Goal: Information Seeking & Learning: Learn about a topic

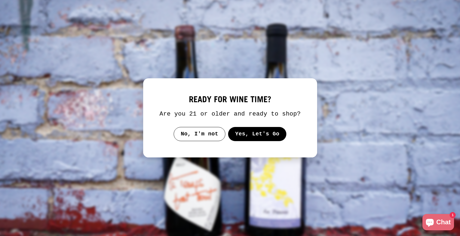
click at [263, 139] on button "Yes, Let's Go" at bounding box center [257, 134] width 58 height 14
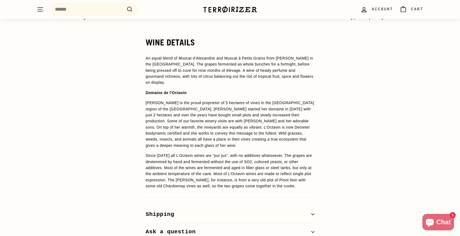
scroll to position [387, 0]
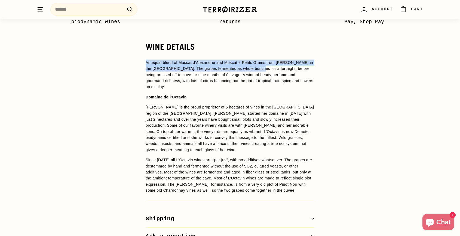
drag, startPoint x: 257, startPoint y: 57, endPoint x: 257, endPoint y: 77, distance: 19.9
click at [257, 71] on div "WINE DETAILS An equal blend of Muscat d’Alexandrie and Muscat à Petits Grains f…" at bounding box center [230, 143] width 190 height 203
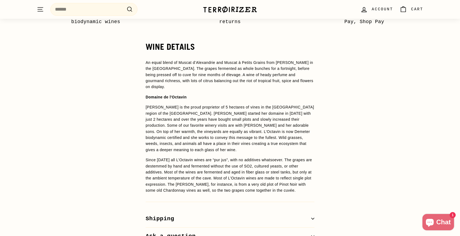
click at [257, 77] on p "An equal blend of Muscat d’Alexandrie and Muscat à Petits Grains from [PERSON_N…" at bounding box center [229, 75] width 169 height 30
drag, startPoint x: 254, startPoint y: 68, endPoint x: 257, endPoint y: 93, distance: 25.2
click at [254, 84] on p "An equal blend of Muscat d’Alexandrie and Muscat à Petits Grains from [PERSON_N…" at bounding box center [229, 75] width 169 height 30
click at [257, 93] on span "An equal blend of Muscat d’Alexandrie and Muscat à Petits Grains from [PERSON_N…" at bounding box center [229, 127] width 169 height 134
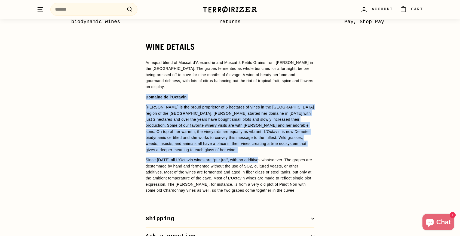
drag, startPoint x: 255, startPoint y: 93, endPoint x: 262, endPoint y: 159, distance: 65.9
click at [261, 157] on span "An equal blend of Muscat d’Alexandrie and Muscat à Petits Grains from [PERSON_N…" at bounding box center [229, 127] width 169 height 134
click at [262, 159] on p "Since [DATE] all L’Octavin wines are “pur jus”, with no additives whatsoever. T…" at bounding box center [229, 175] width 169 height 36
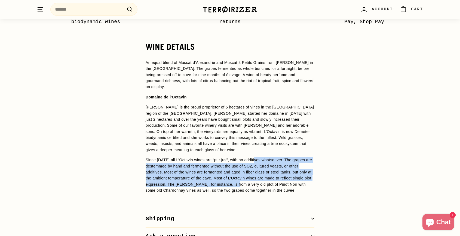
drag, startPoint x: 259, startPoint y: 159, endPoint x: 265, endPoint y: 196, distance: 37.9
click at [264, 193] on p "Since [DATE] all L’Octavin wines are “pur jus”, with no additives whatsoever. T…" at bounding box center [229, 175] width 169 height 36
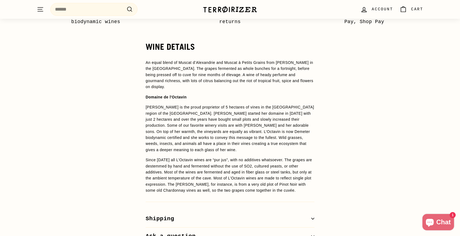
click at [265, 196] on div "WINE DETAILS An equal blend of Muscat d’Alexandrie and Muscat à Petits Grains f…" at bounding box center [230, 143] width 190 height 203
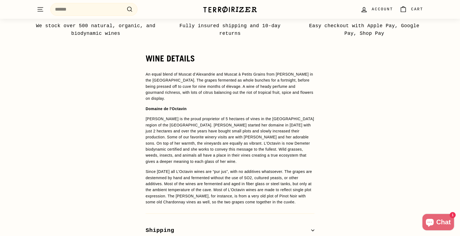
scroll to position [376, 0]
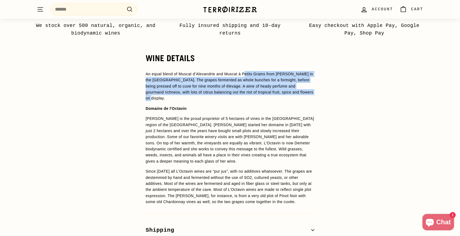
drag, startPoint x: 246, startPoint y: 73, endPoint x: 250, endPoint y: 112, distance: 38.9
click at [250, 111] on span "An equal blend of Muscat d’Alexandrie and Muscat à Petits Grains from [PERSON_N…" at bounding box center [229, 138] width 169 height 134
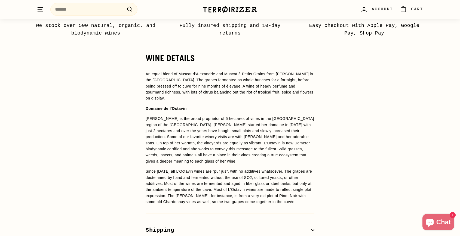
click at [250, 112] on span "An equal blend of Muscat d’Alexandrie and Muscat à Petits Grains from [PERSON_N…" at bounding box center [229, 138] width 169 height 134
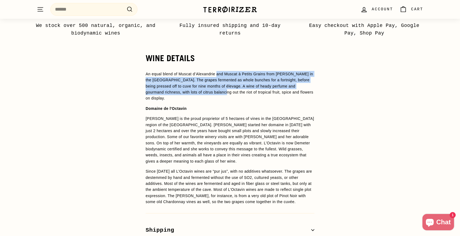
drag, startPoint x: 218, startPoint y: 74, endPoint x: 233, endPoint y: 97, distance: 27.5
click at [232, 97] on p "An equal blend of Muscat d’Alexandrie and Muscat à Petits Grains from [PERSON_N…" at bounding box center [229, 86] width 169 height 30
click at [233, 97] on p "An equal blend of Muscat d’Alexandrie and Muscat à Petits Grains from [PERSON_N…" at bounding box center [229, 86] width 169 height 30
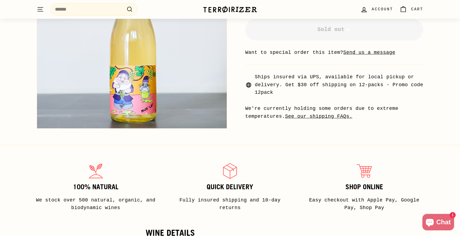
scroll to position [347, 0]
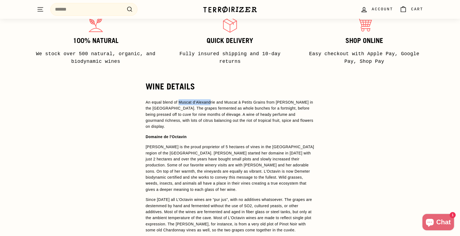
drag, startPoint x: 180, startPoint y: 102, endPoint x: 213, endPoint y: 102, distance: 32.9
click at [213, 102] on span "An equal blend of Muscat d’Alexandrie and Muscat à Petits Grains from [PERSON_N…" at bounding box center [229, 114] width 168 height 29
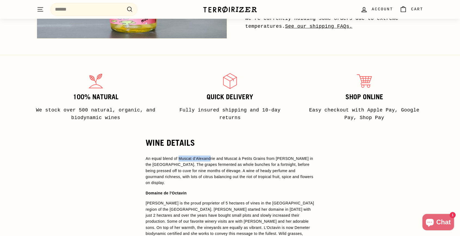
scroll to position [295, 0]
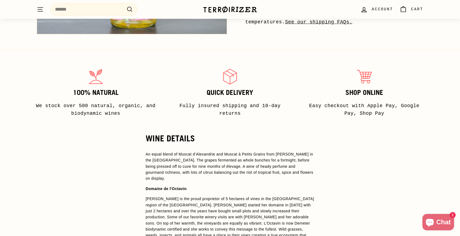
click at [215, 156] on span "An equal blend of Muscat d’Alexandrie and Muscat à Petits Grains from [PERSON_N…" at bounding box center [229, 166] width 168 height 29
drag, startPoint x: 217, startPoint y: 156, endPoint x: 180, endPoint y: 156, distance: 37.0
click at [180, 156] on span "An equal blend of Muscat d’Alexandrie and Muscat à Petits Grains from [PERSON_N…" at bounding box center [229, 166] width 168 height 29
copy span "Muscat d’Alexandrie"
drag, startPoint x: 227, startPoint y: 154, endPoint x: 267, endPoint y: 155, distance: 40.5
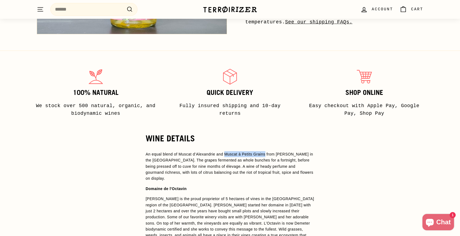
click at [267, 155] on span "An equal blend of Muscat d’Alexandrie and Muscat à Petits Grains from [PERSON_N…" at bounding box center [229, 166] width 168 height 29
copy span "Muscat à Petits Grains"
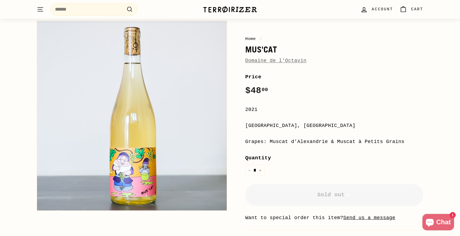
scroll to position [36, 0]
